Goal: Task Accomplishment & Management: Manage account settings

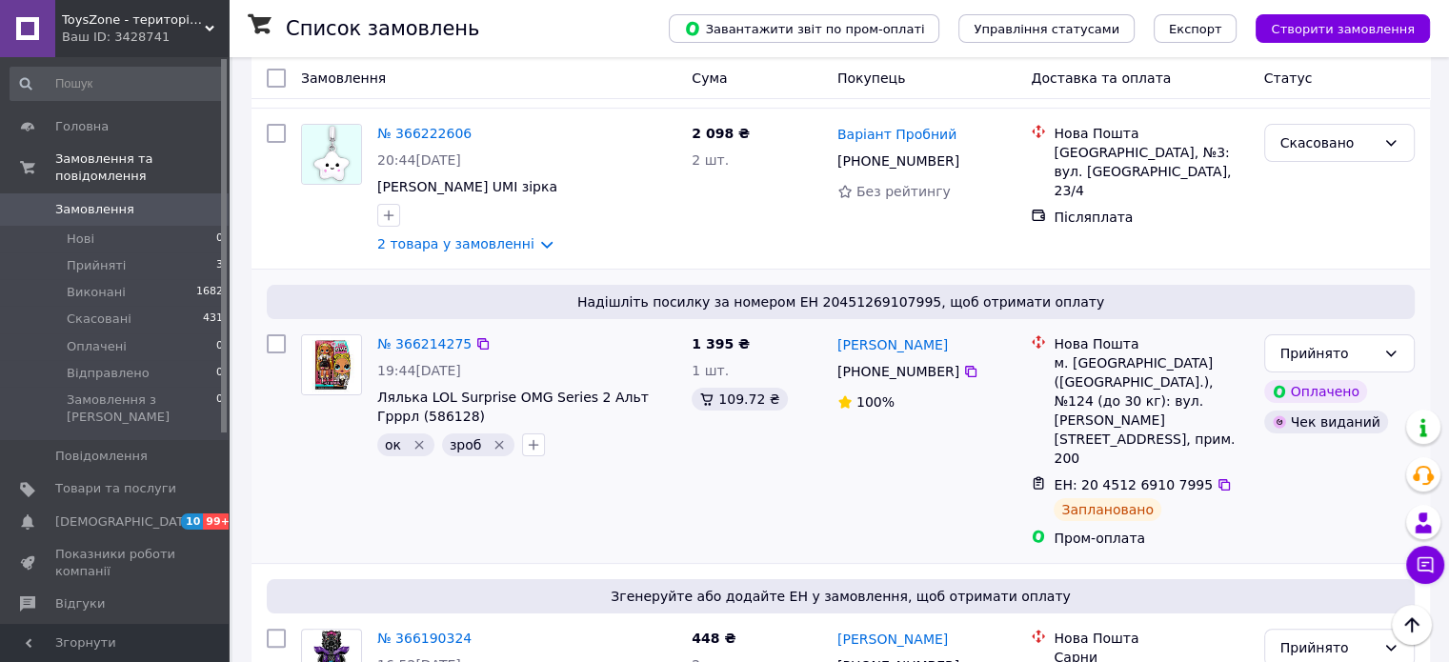
scroll to position [571, 0]
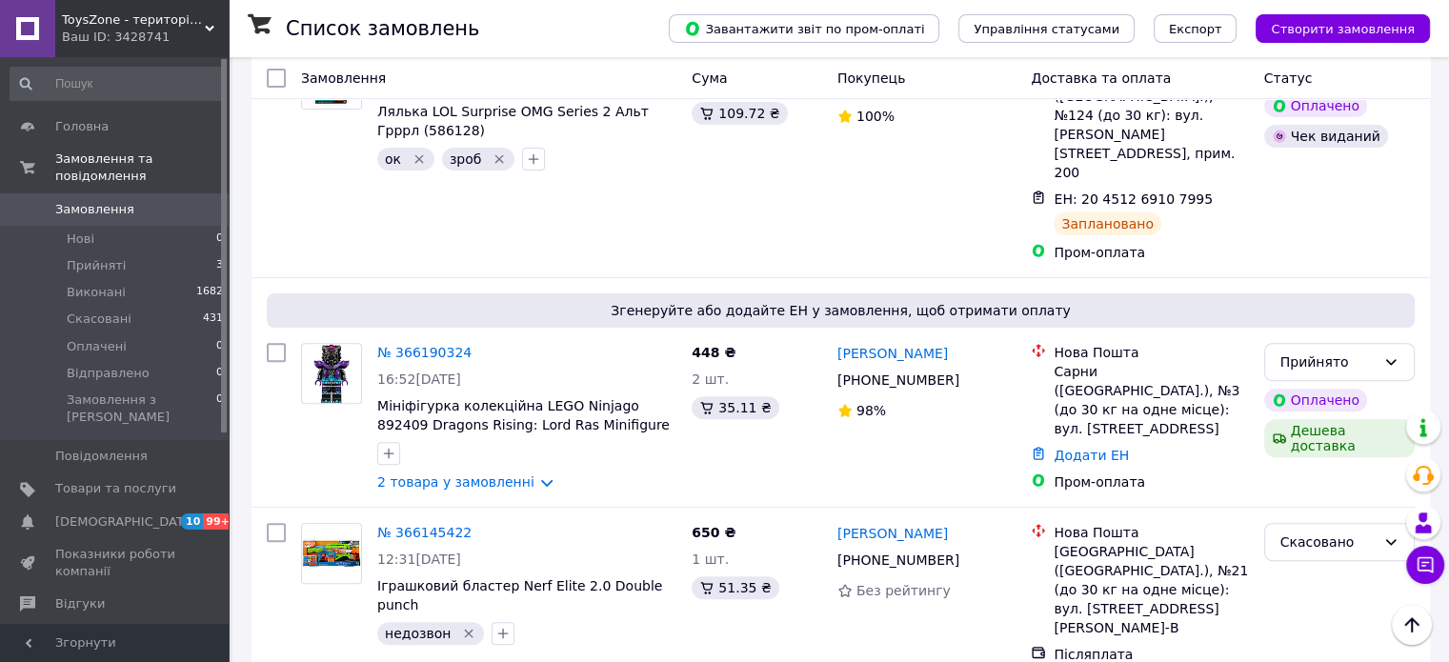
click at [189, 18] on span "ToysZone - територія крутих іграшок" at bounding box center [133, 19] width 143 height 17
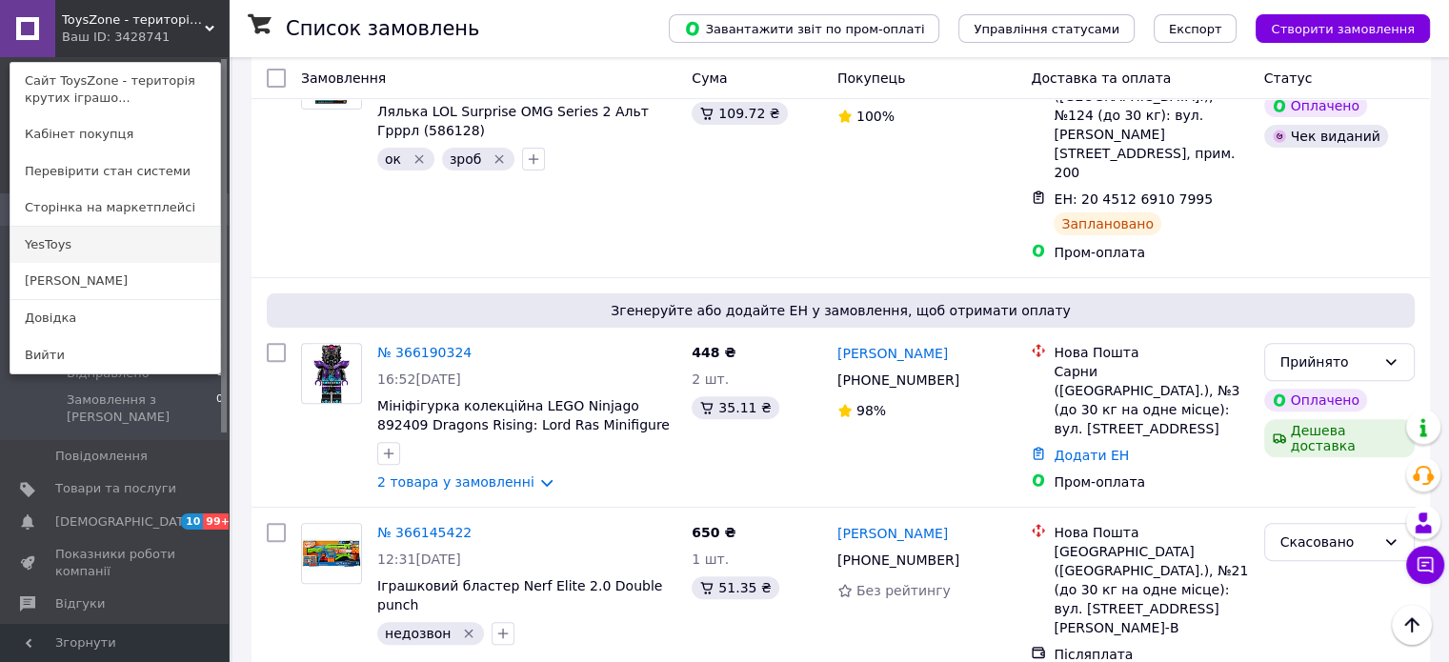
click at [100, 242] on link "YesToys" at bounding box center [115, 245] width 210 height 36
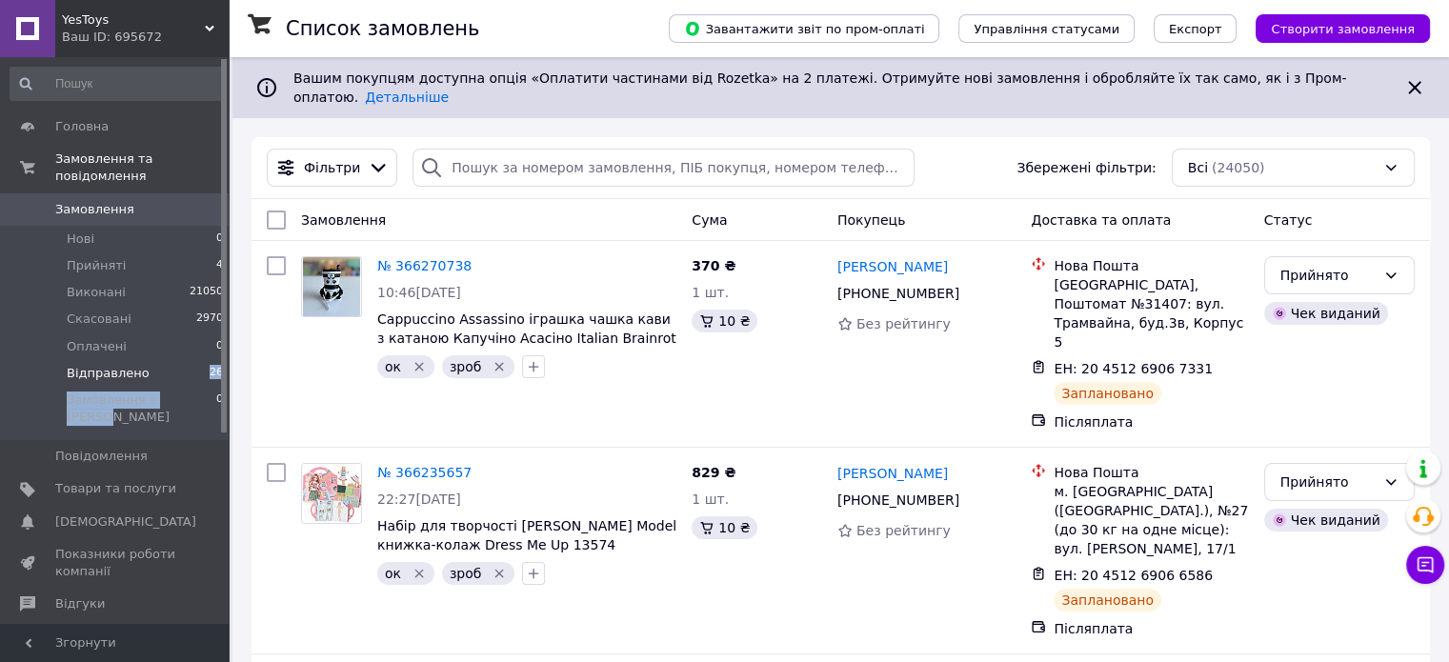
click at [180, 361] on ul "Нові 0 Прийняті 4 Виконані 21050 Скасовані 2970 Оплачені 0 Відправлено 26 Замов…" at bounding box center [117, 333] width 234 height 215
click at [180, 361] on li "Відправлено 26" at bounding box center [117, 373] width 234 height 27
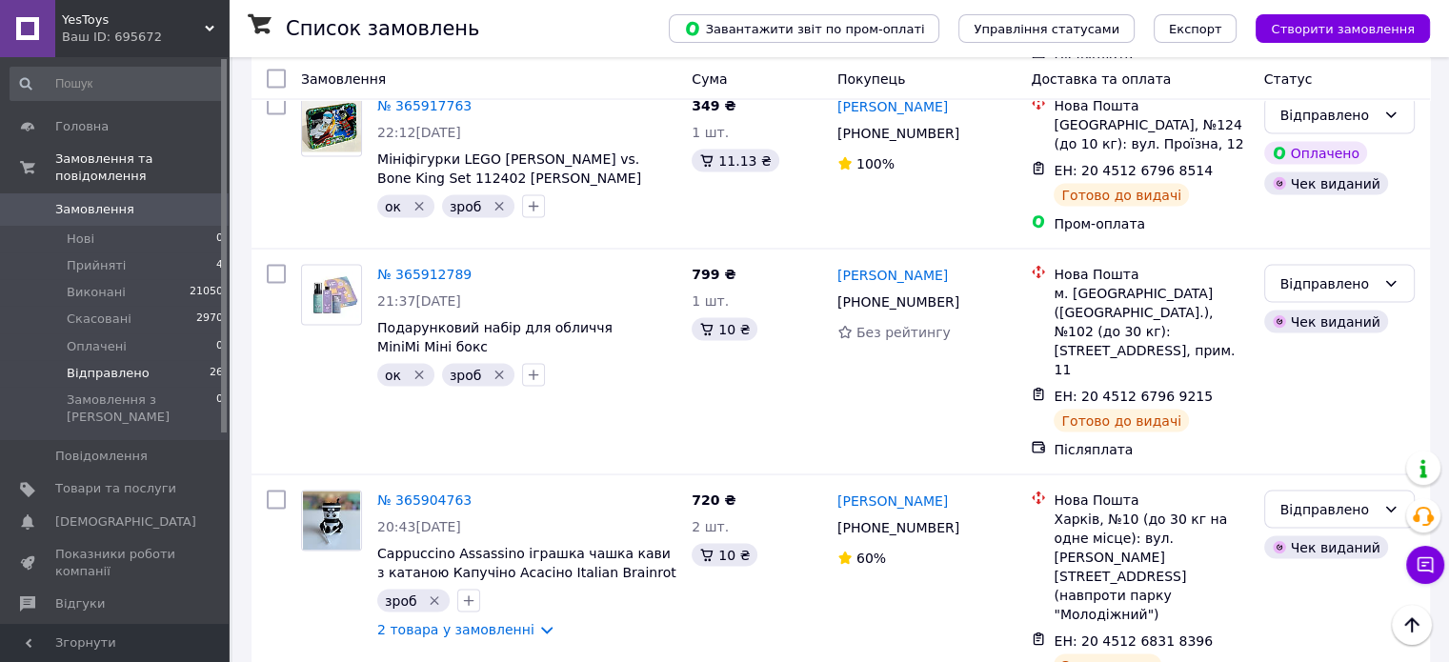
scroll to position [3714, 0]
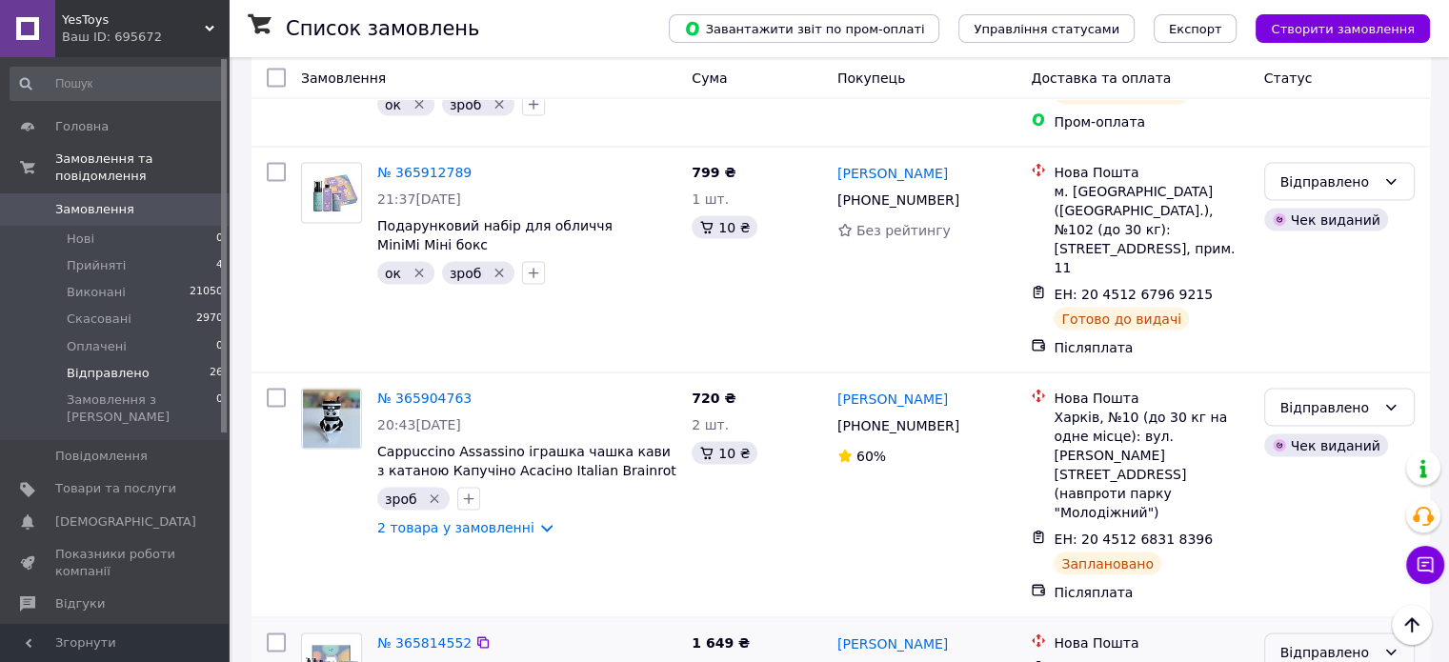
click at [1315, 642] on div "Відправлено" at bounding box center [1327, 652] width 95 height 21
click at [1328, 249] on li "Виконано" at bounding box center [1338, 255] width 149 height 34
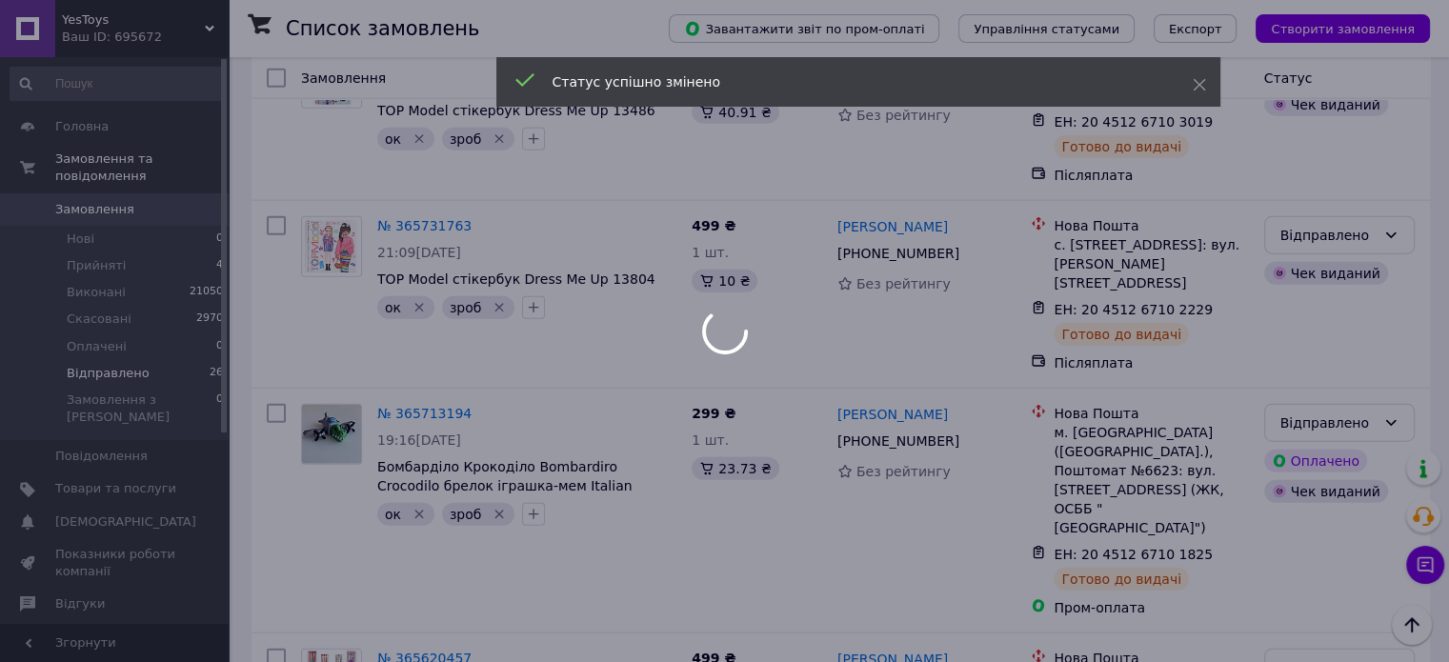
scroll to position [4651, 0]
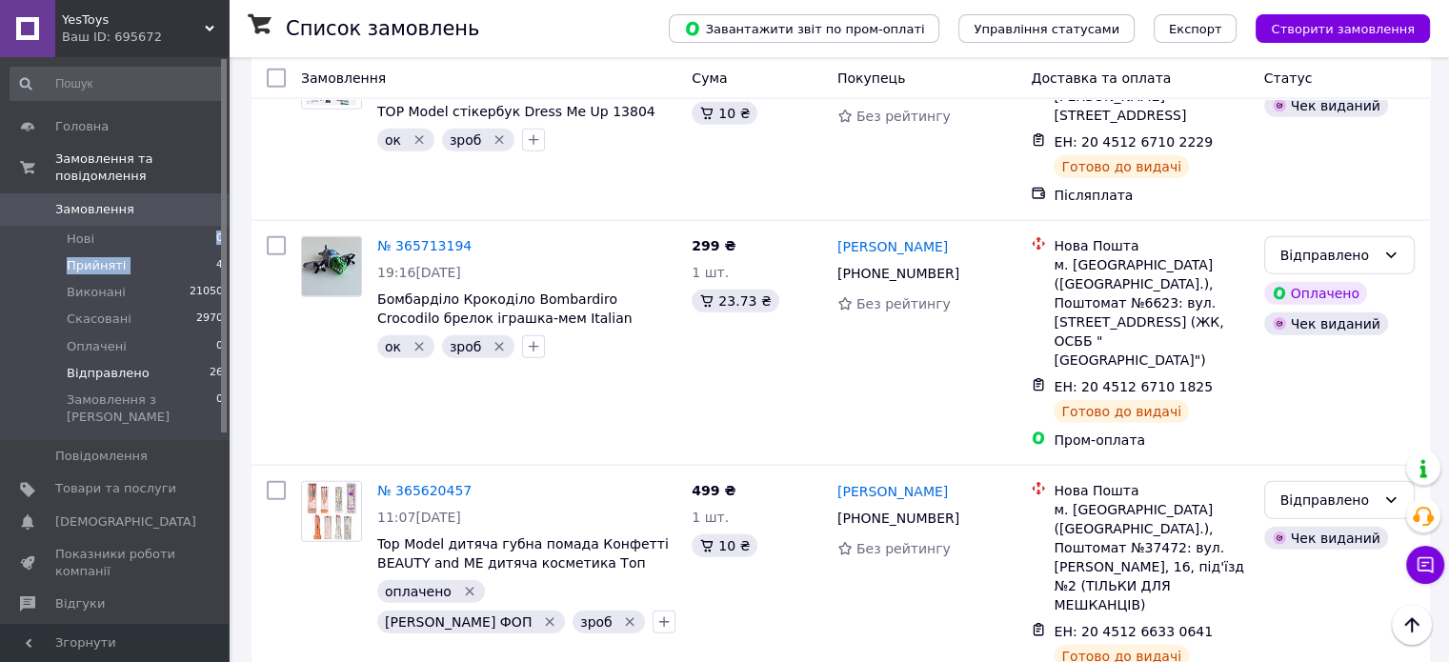
drag, startPoint x: 175, startPoint y: 228, endPoint x: 171, endPoint y: 246, distance: 18.5
click at [171, 246] on ul "Нові 0 Прийняті 4 Виконані 21050 Скасовані 2970 Оплачені 0 Відправлено 26 Замов…" at bounding box center [117, 333] width 234 height 215
click at [171, 252] on li "Прийняті 4" at bounding box center [117, 265] width 234 height 27
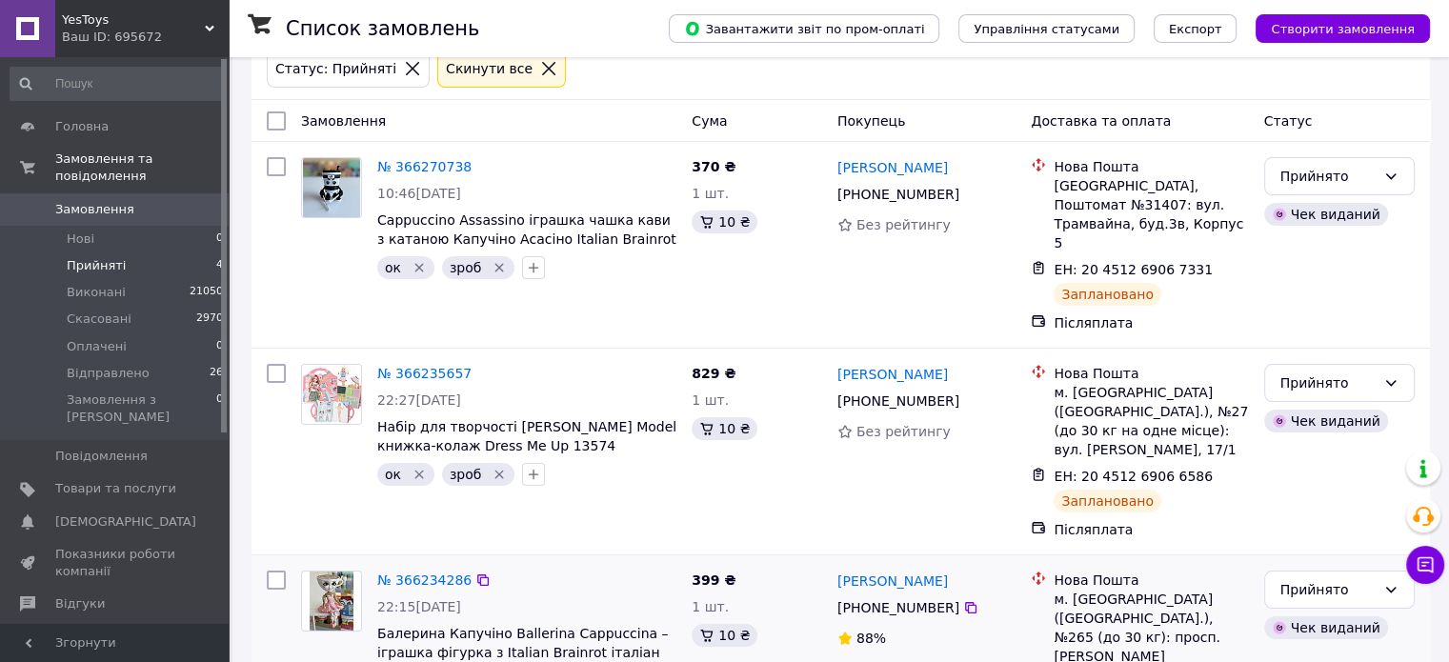
scroll to position [395, 0]
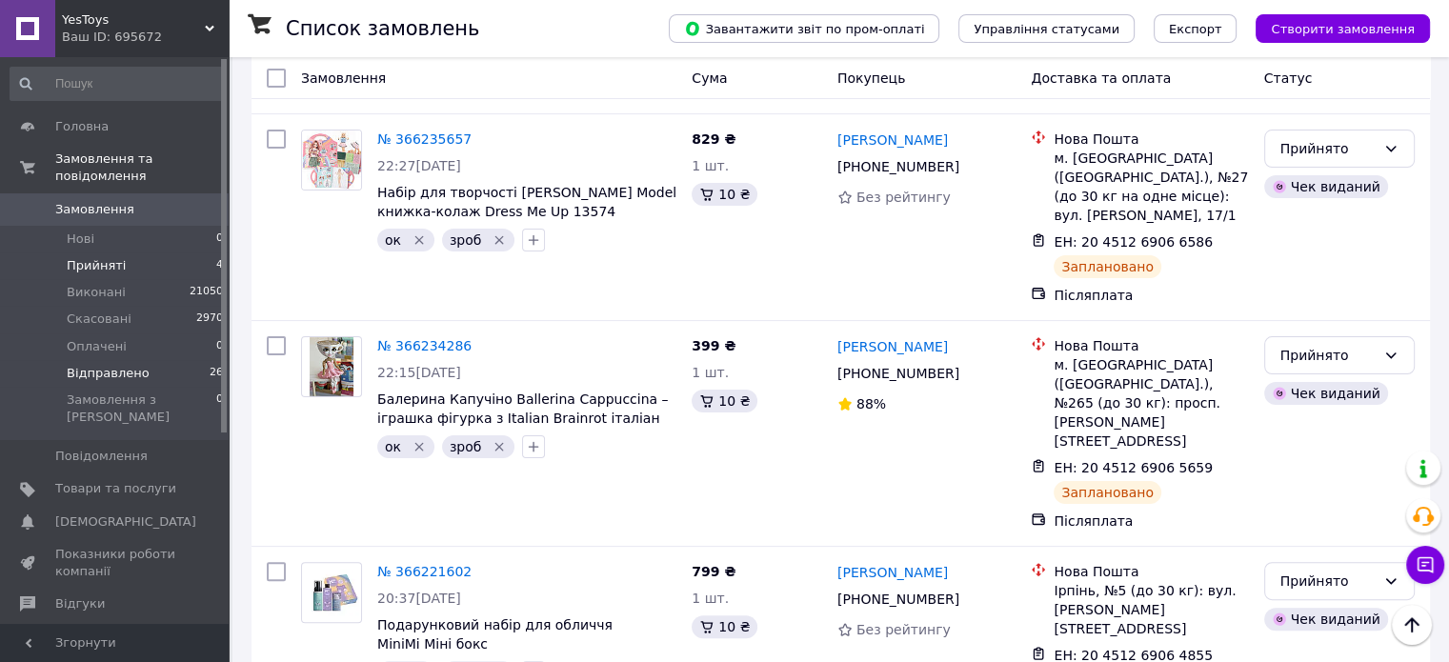
click at [164, 360] on li "Відправлено 26" at bounding box center [117, 373] width 234 height 27
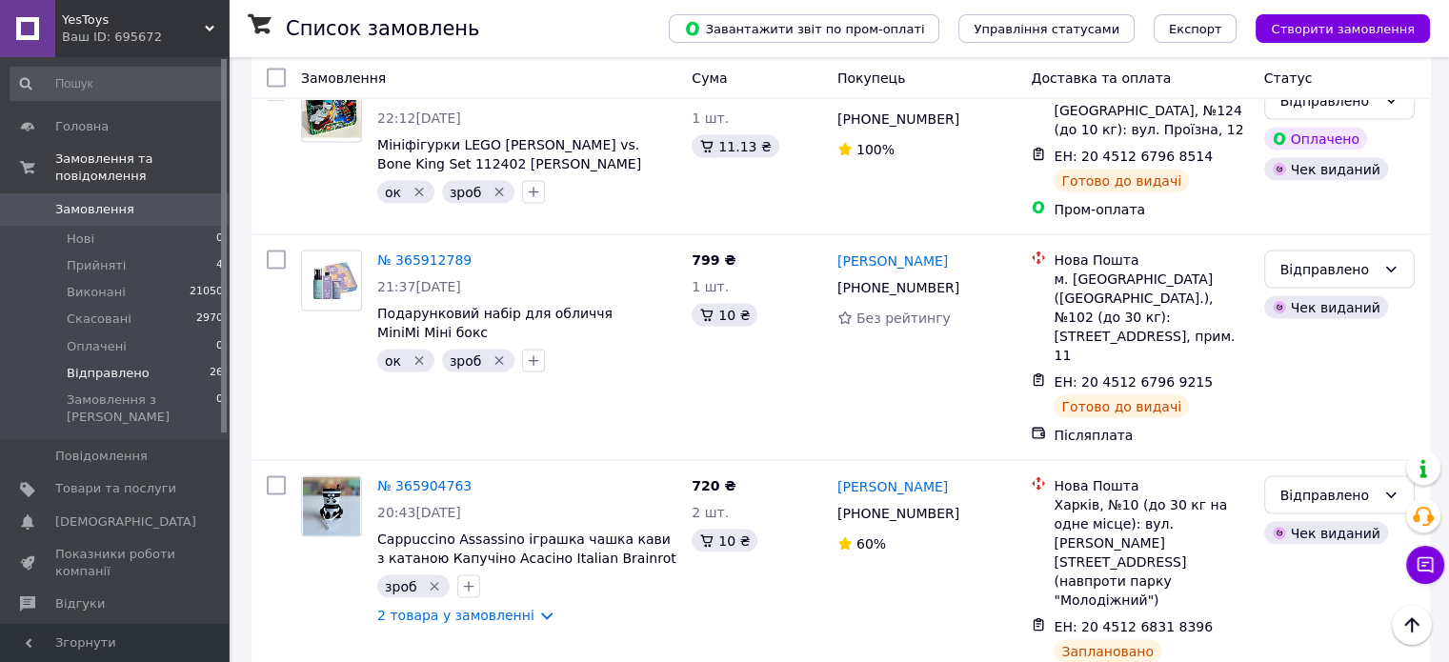
scroll to position [3604, 0]
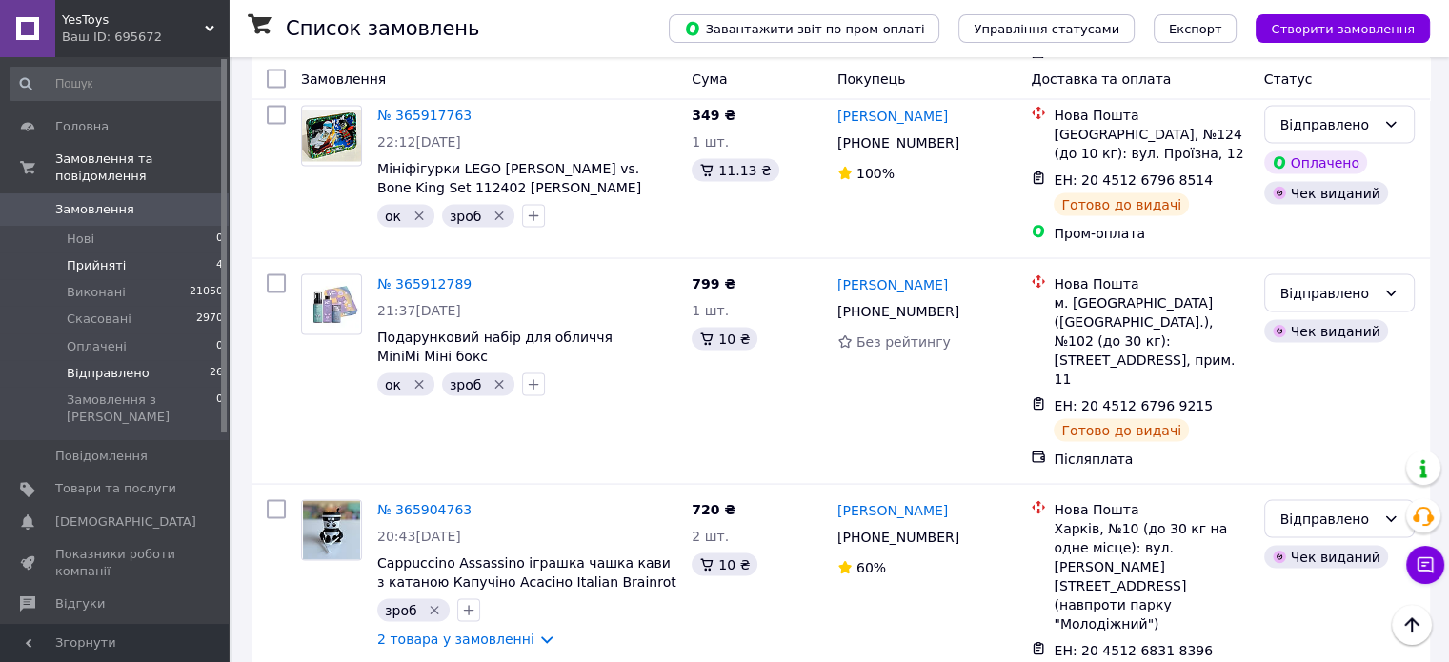
click at [136, 252] on li "Прийняті 4" at bounding box center [117, 265] width 234 height 27
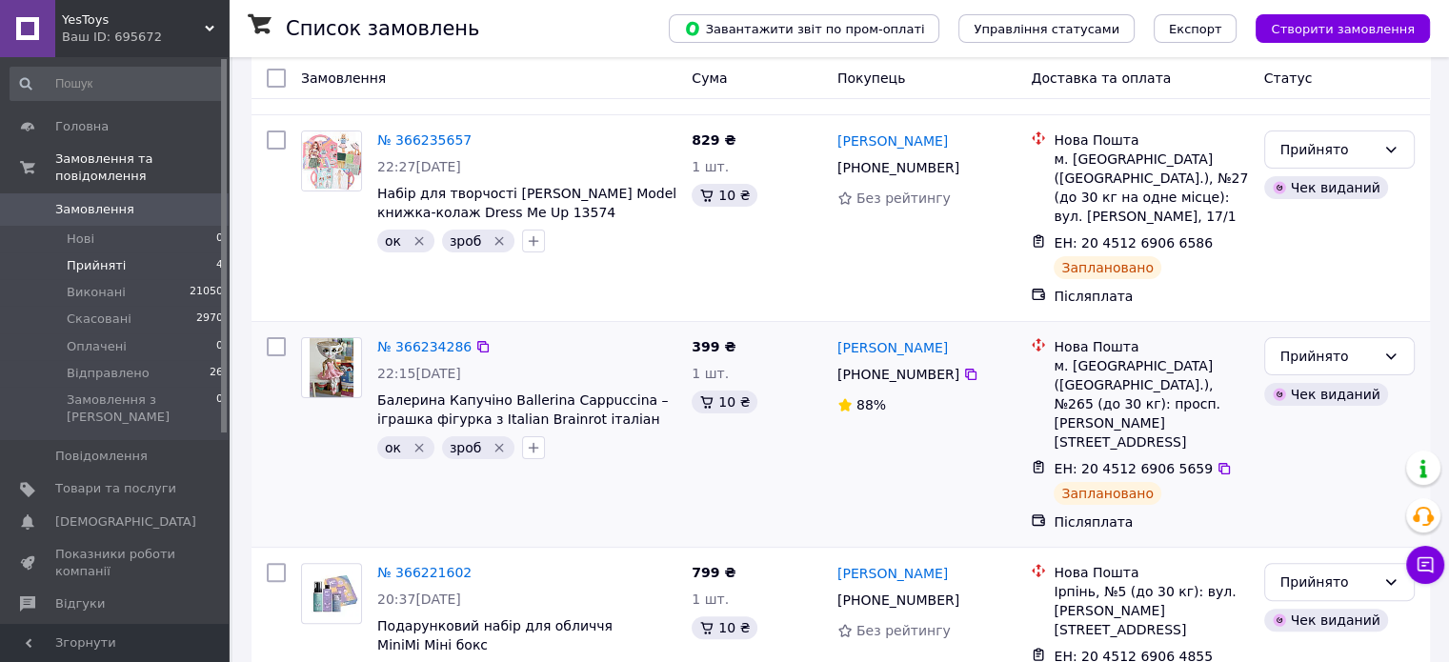
scroll to position [395, 0]
click at [176, 360] on li "Відправлено 26" at bounding box center [117, 373] width 234 height 27
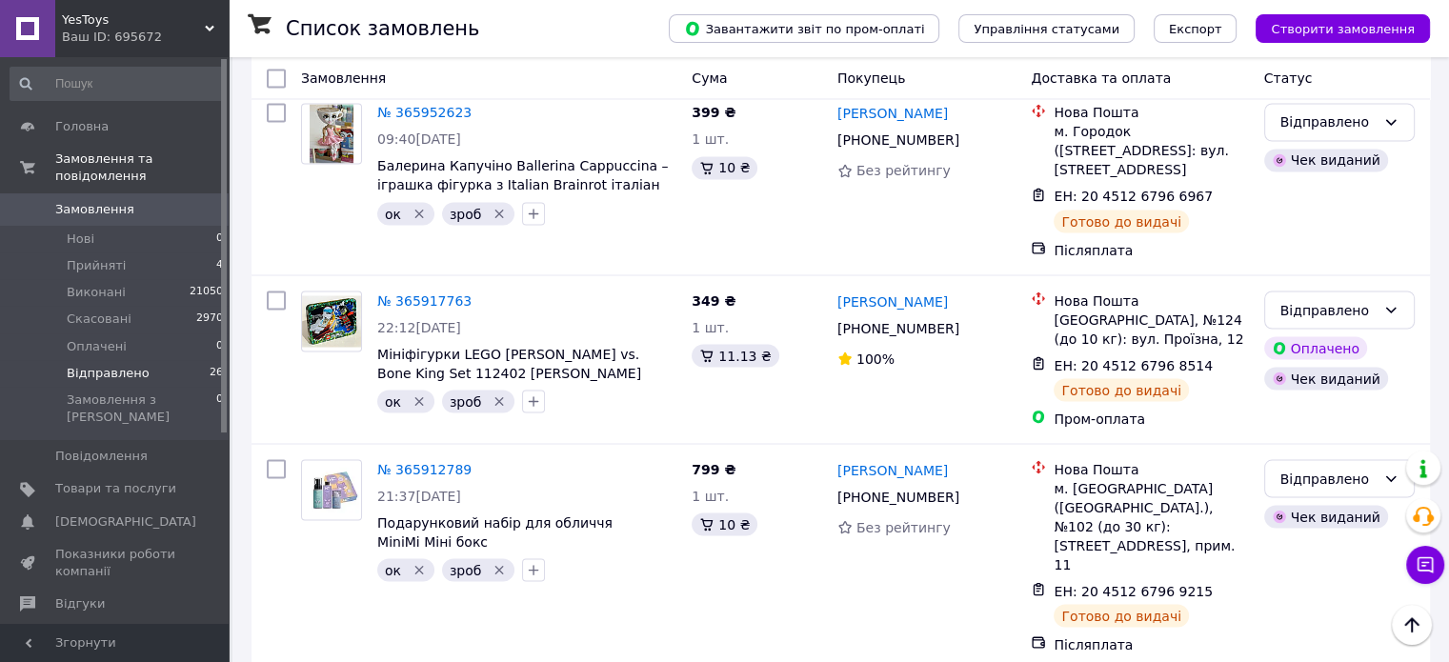
scroll to position [3609, 0]
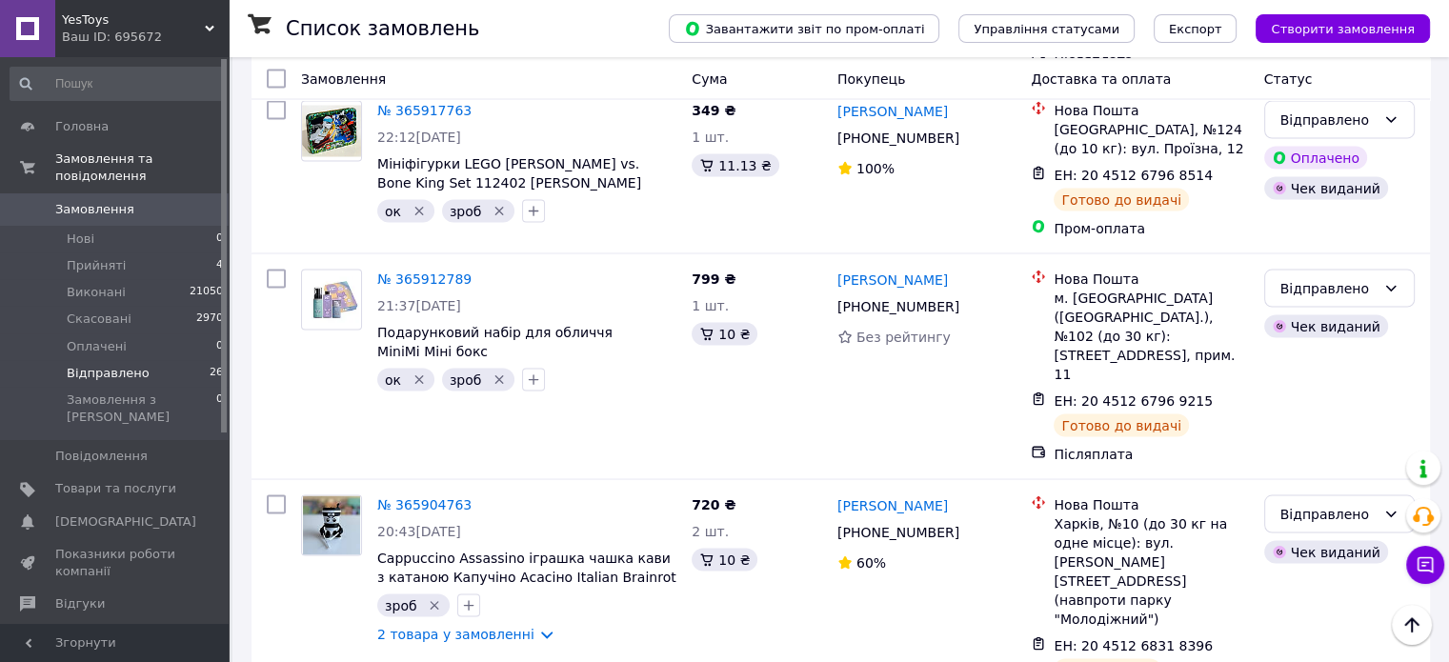
click at [1313, 361] on li "Виконано" at bounding box center [1338, 361] width 149 height 34
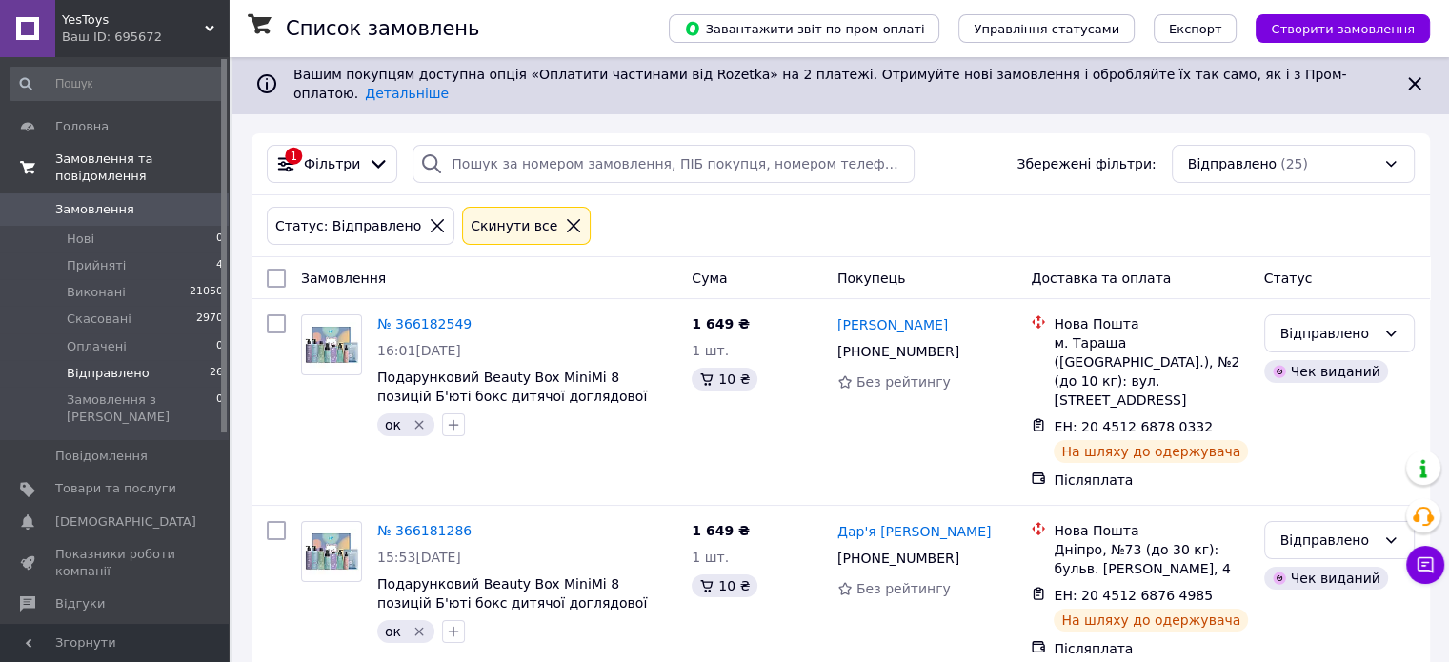
scroll to position [0, 0]
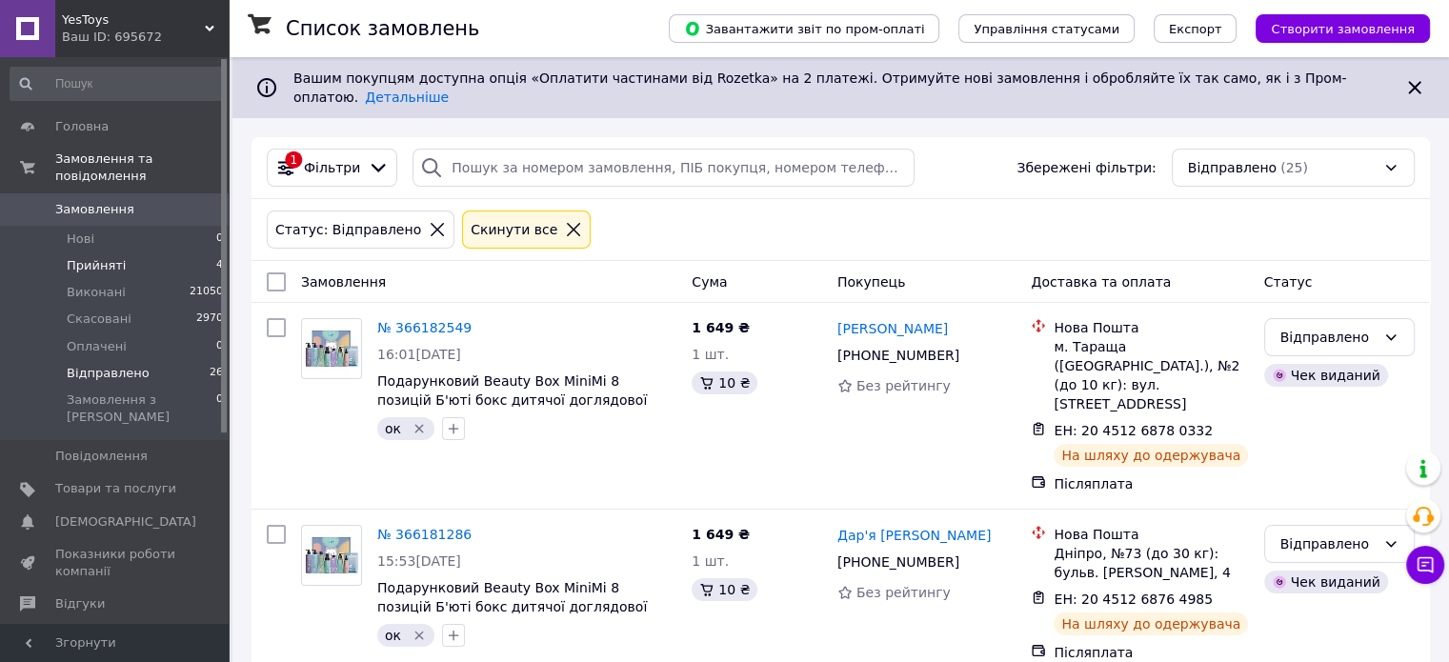
click at [60, 252] on li "Прийняті 4" at bounding box center [117, 265] width 234 height 27
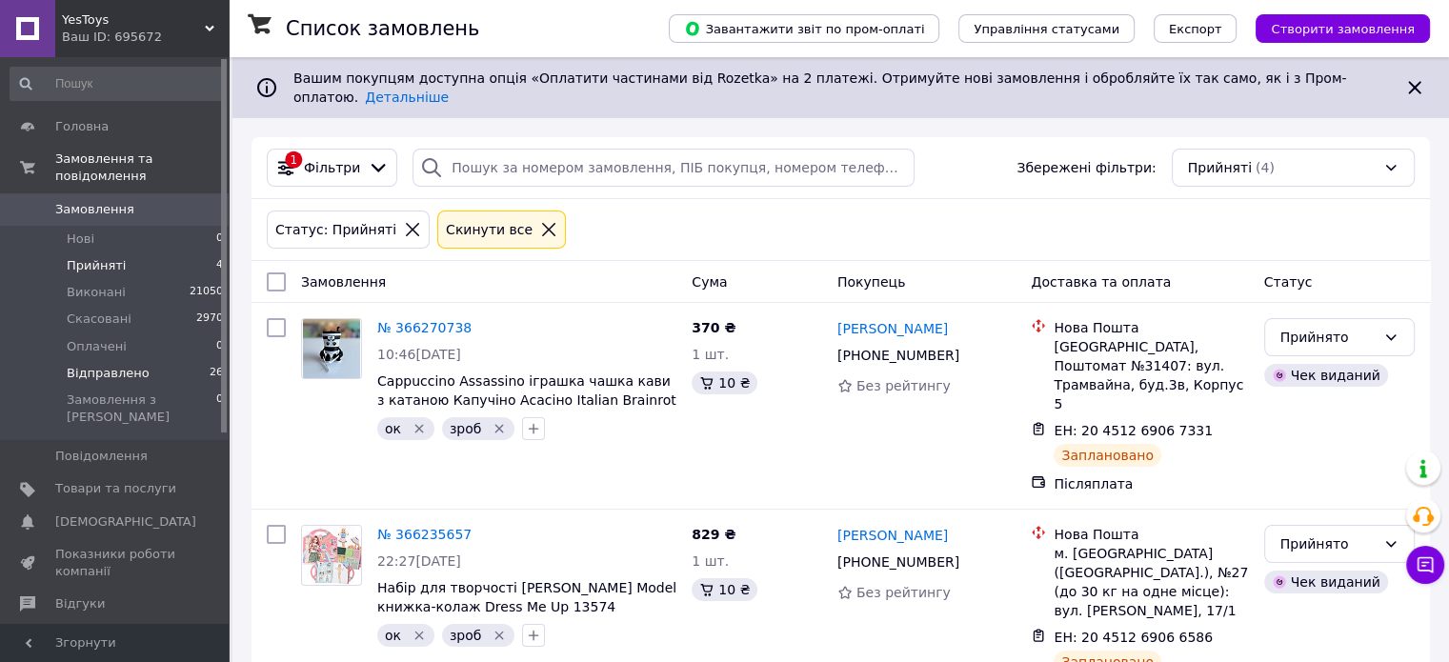
click at [164, 360] on li "Відправлено 26" at bounding box center [117, 373] width 234 height 27
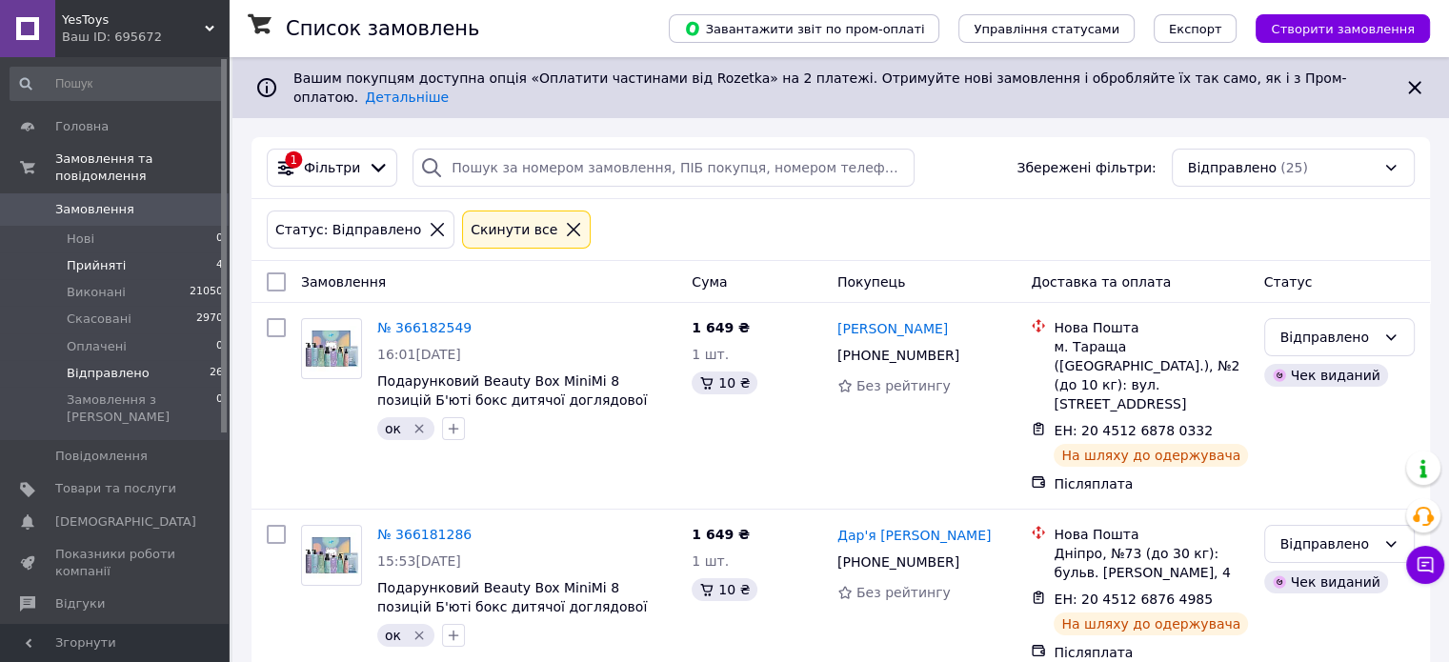
drag, startPoint x: 166, startPoint y: 254, endPoint x: 166, endPoint y: 240, distance: 14.3
click at [166, 252] on li "Прийняті 4" at bounding box center [117, 265] width 234 height 27
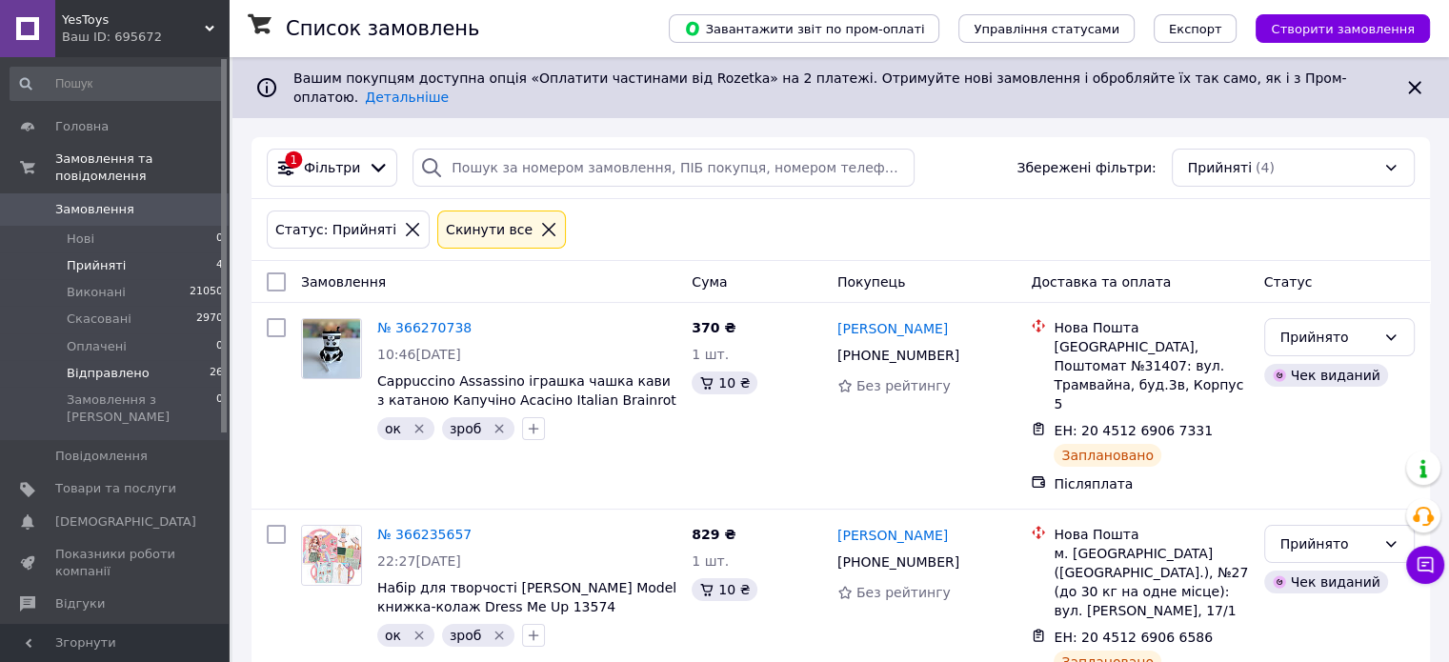
click at [176, 360] on li "Відправлено 26" at bounding box center [117, 373] width 234 height 27
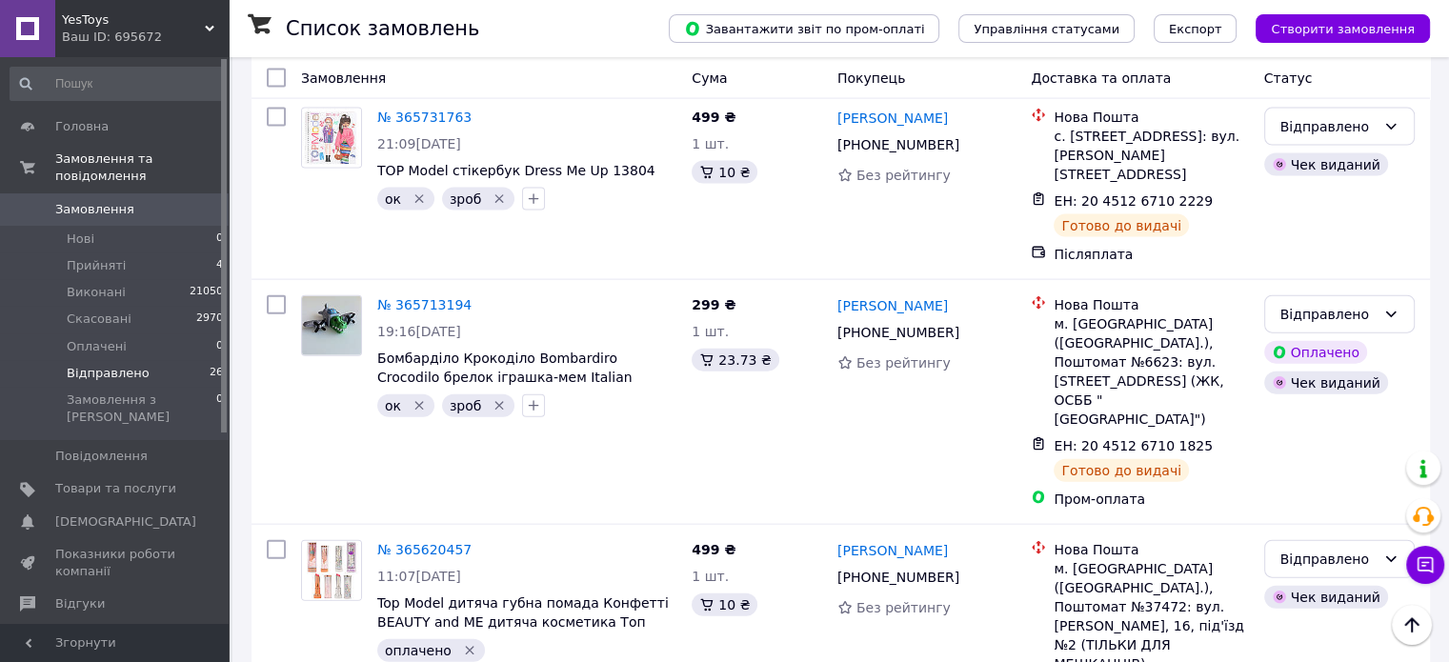
scroll to position [4297, 0]
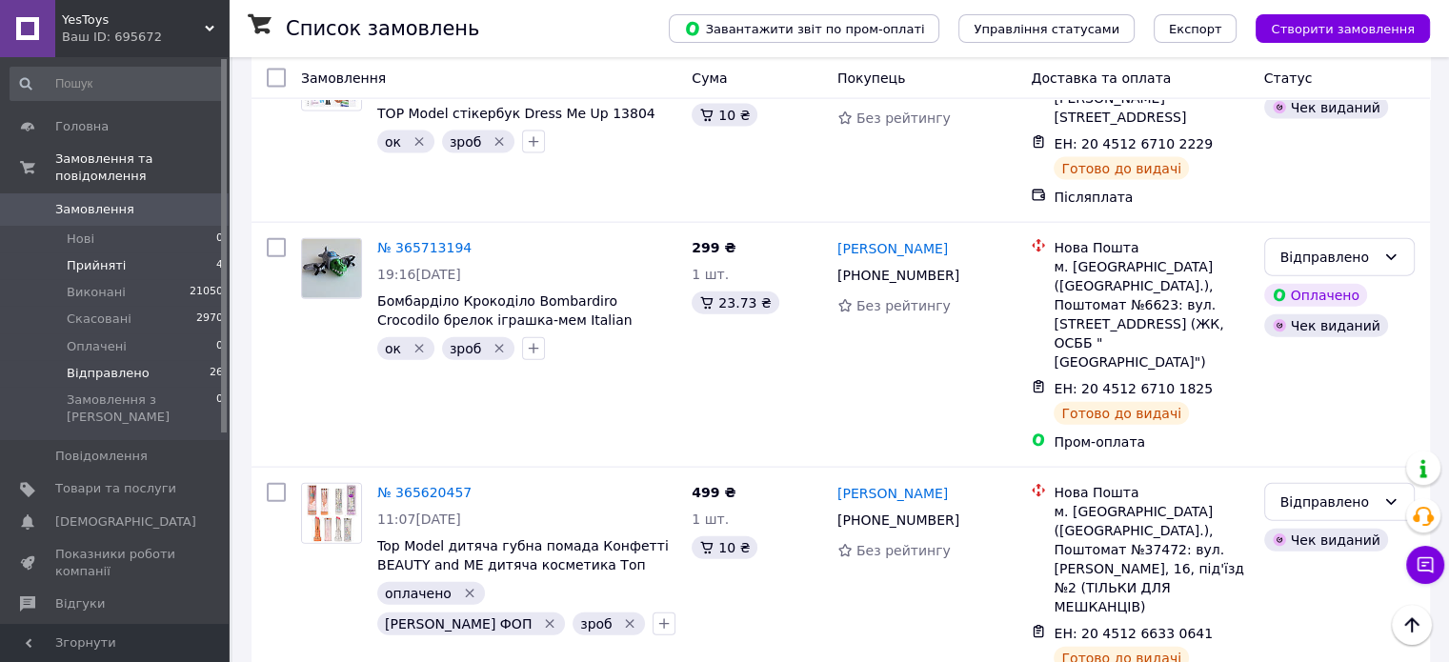
click at [141, 254] on li "Прийняті 4" at bounding box center [117, 265] width 234 height 27
